Goal: Information Seeking & Learning: Compare options

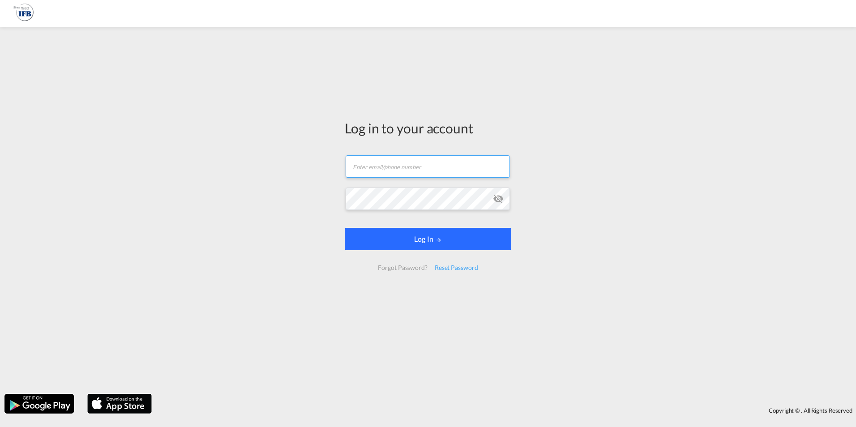
type input "kevin.polachowski@ifbhamburg.de"
click at [366, 239] on button "Log In" at bounding box center [428, 239] width 167 height 22
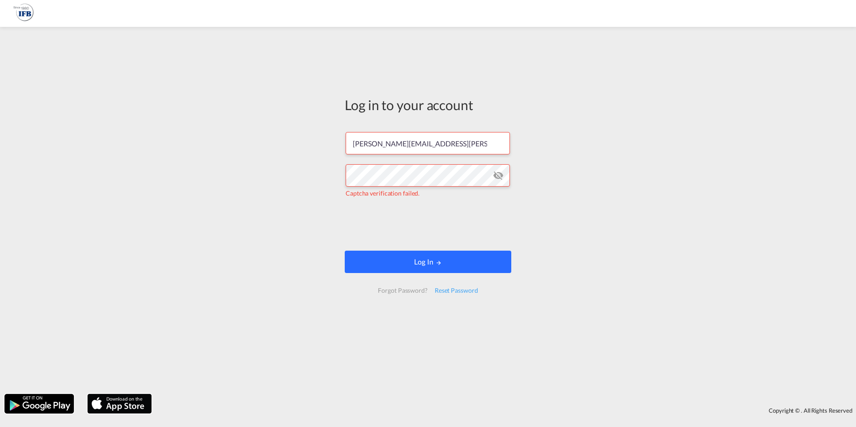
click at [444, 267] on button "Log In" at bounding box center [428, 262] width 167 height 22
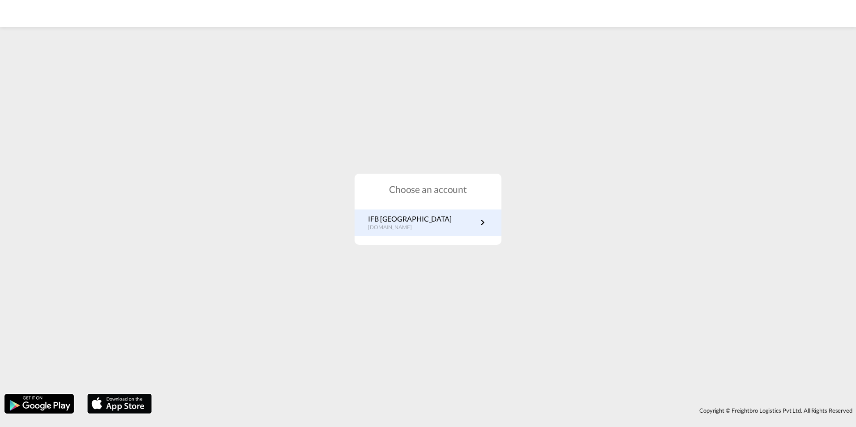
click at [434, 228] on link "IFB Germany de.portal.ifb.com" at bounding box center [428, 222] width 120 height 17
click at [397, 222] on p "IFB [GEOGRAPHIC_DATA]" at bounding box center [410, 219] width 84 height 10
